Goal: Information Seeking & Learning: Learn about a topic

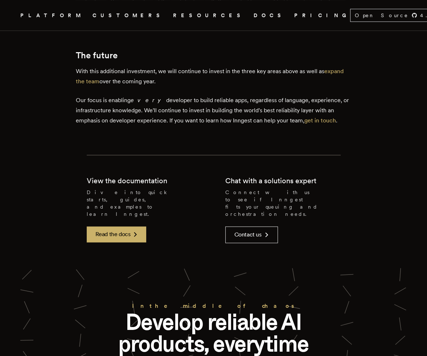
scroll to position [689, 0]
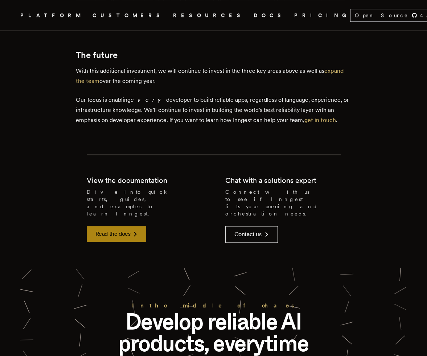
click at [114, 226] on link "Read the docs" at bounding box center [117, 234] width 60 height 16
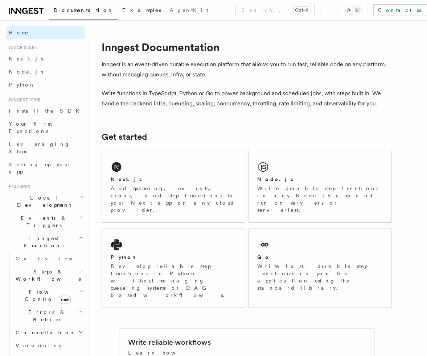
click at [122, 8] on span "Examples" at bounding box center [141, 10] width 39 height 6
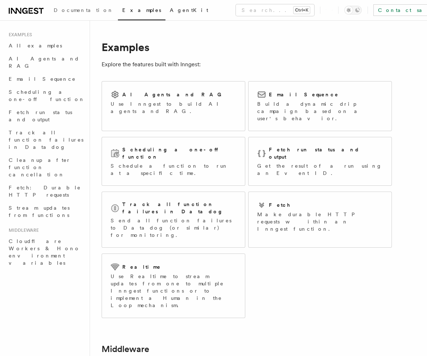
click at [170, 11] on span "AgentKit" at bounding box center [189, 10] width 38 height 6
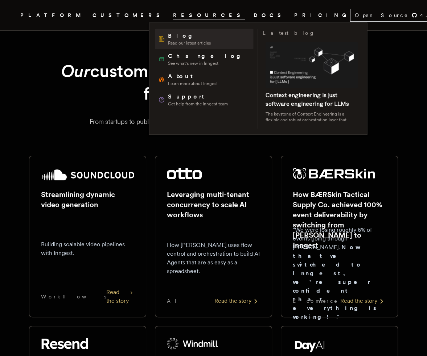
click at [175, 38] on span "Blog" at bounding box center [189, 36] width 43 height 9
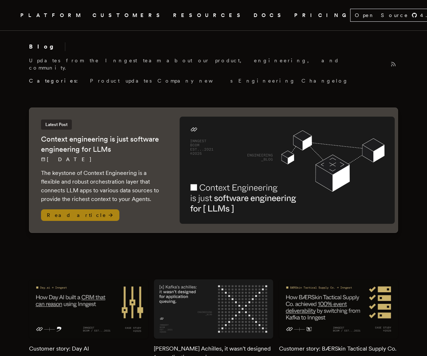
click at [70, 209] on span "Read article" at bounding box center [80, 215] width 78 height 12
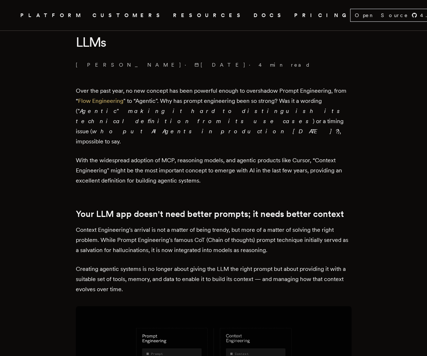
scroll to position [217, 0]
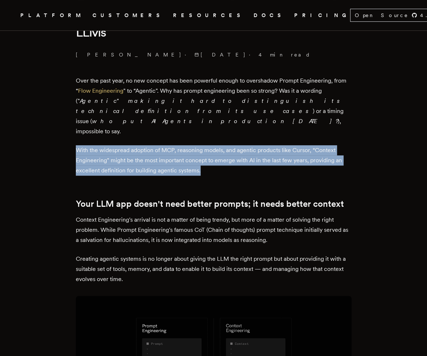
drag, startPoint x: 204, startPoint y: 149, endPoint x: 74, endPoint y: 129, distance: 131.9
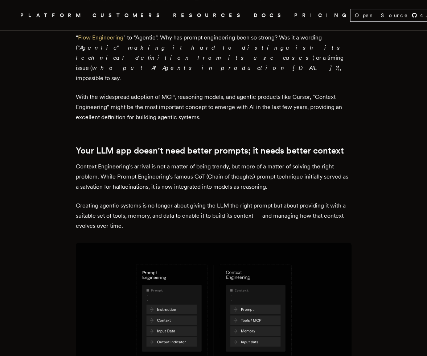
scroll to position [0, 0]
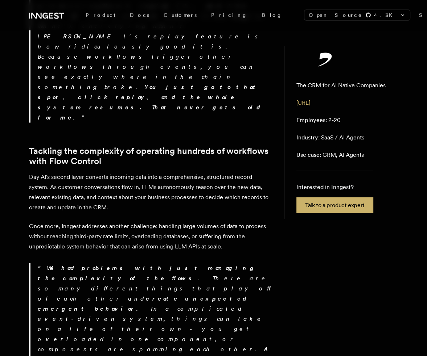
scroll to position [1124, 0]
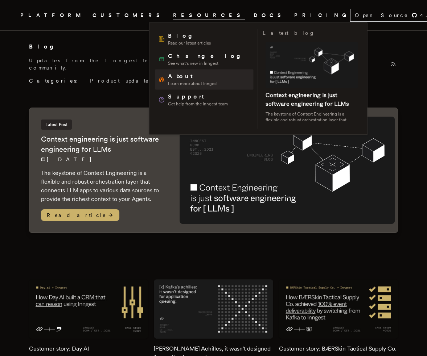
click at [173, 79] on span "About" at bounding box center [192, 76] width 49 height 9
